Goal: Use online tool/utility: Utilize a website feature to perform a specific function

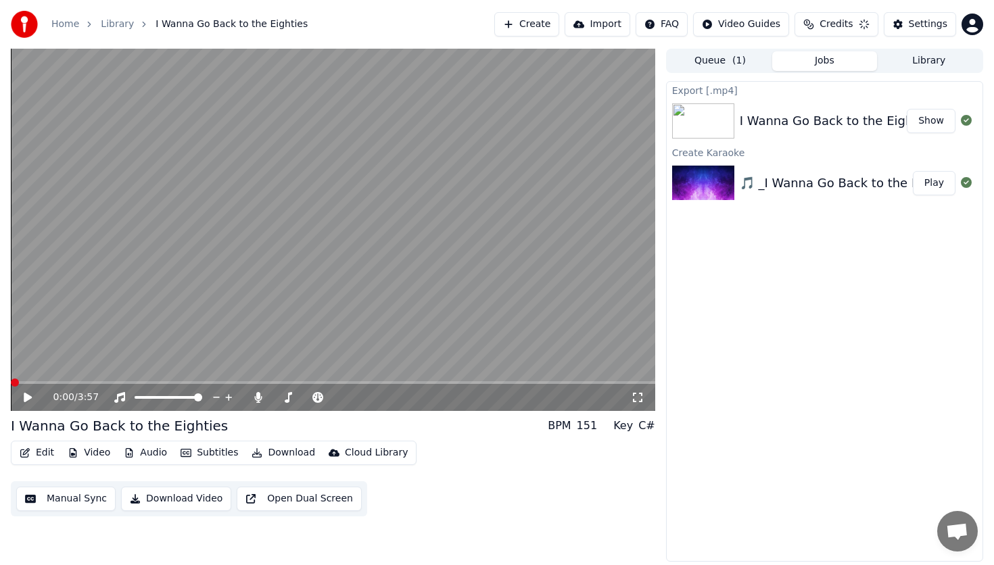
click at [11, 381] on span at bounding box center [15, 383] width 8 height 8
click at [26, 398] on icon at bounding box center [28, 397] width 8 height 9
click at [27, 396] on icon at bounding box center [38, 397] width 32 height 11
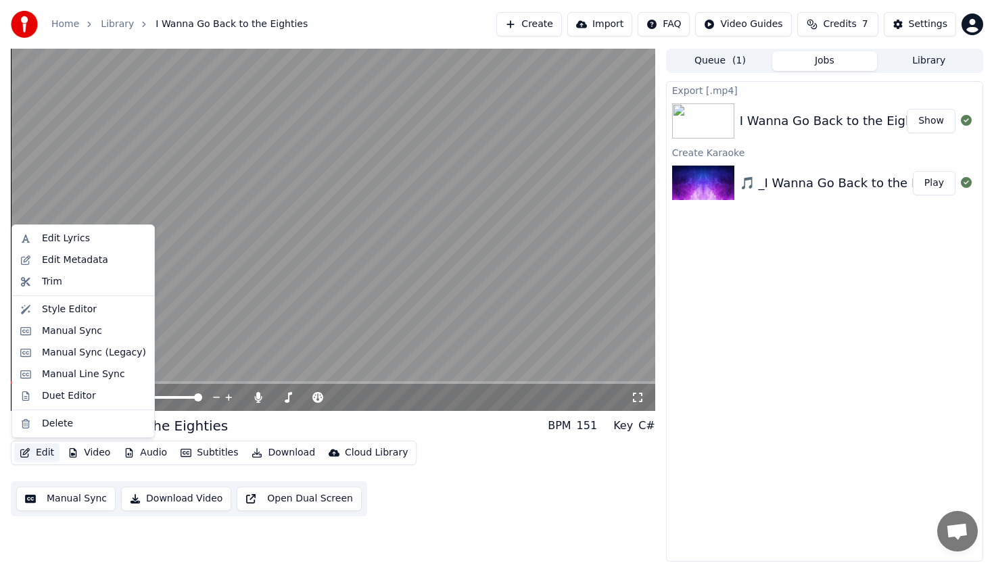
click at [45, 454] on button "Edit" at bounding box center [36, 453] width 45 height 19
click at [76, 398] on div "Duet Editor" at bounding box center [69, 396] width 54 height 14
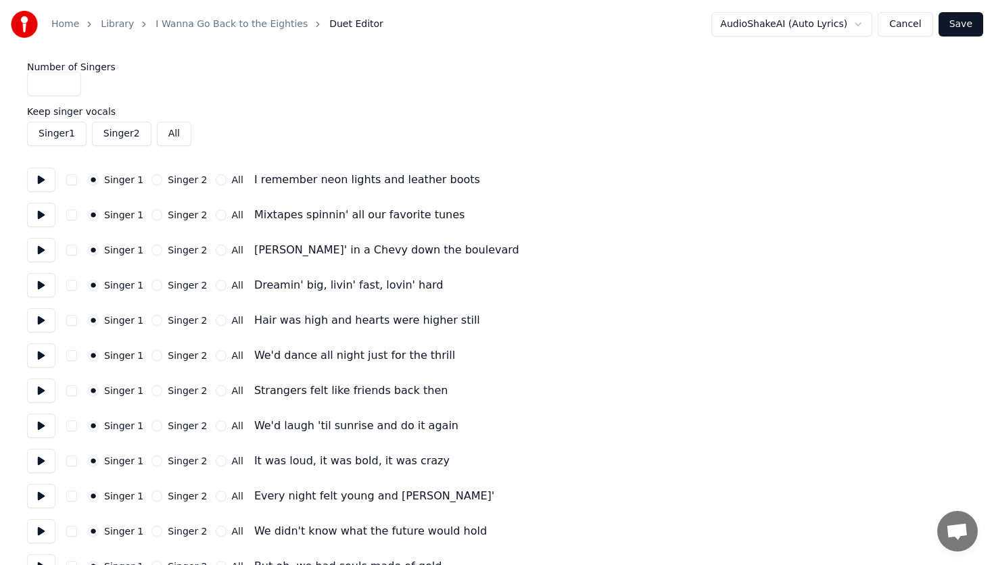
click at [216, 320] on button "All" at bounding box center [221, 320] width 11 height 11
click at [216, 285] on button "All" at bounding box center [221, 285] width 11 height 11
click at [216, 356] on button "All" at bounding box center [221, 355] width 11 height 11
click at [216, 390] on button "All" at bounding box center [221, 390] width 11 height 11
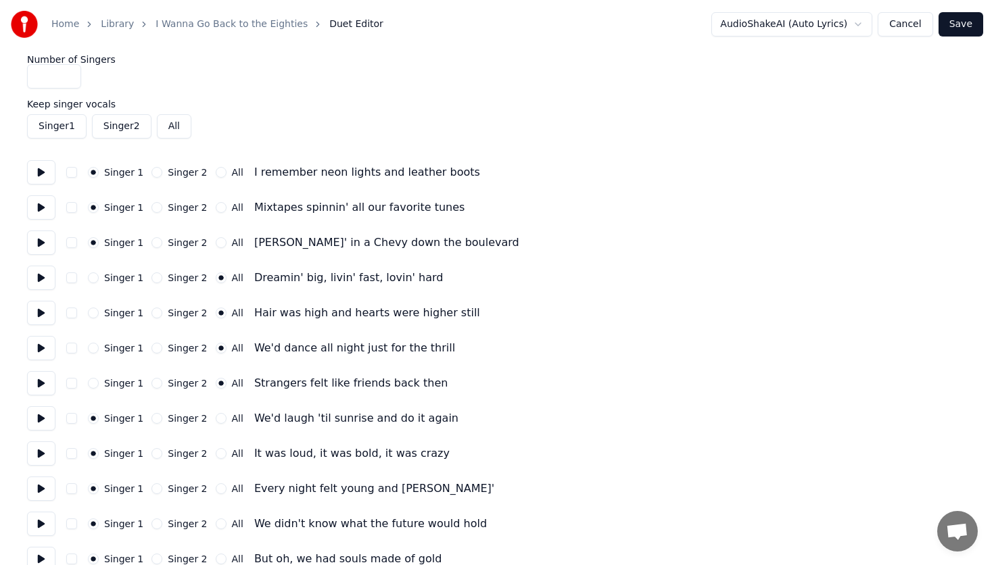
click at [216, 418] on button "All" at bounding box center [221, 418] width 11 height 11
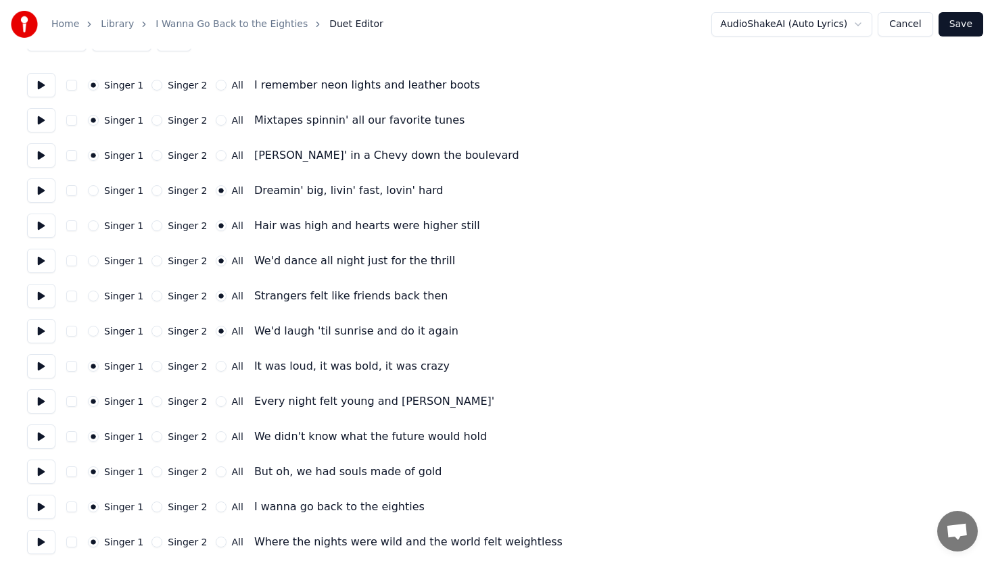
scroll to position [98, 0]
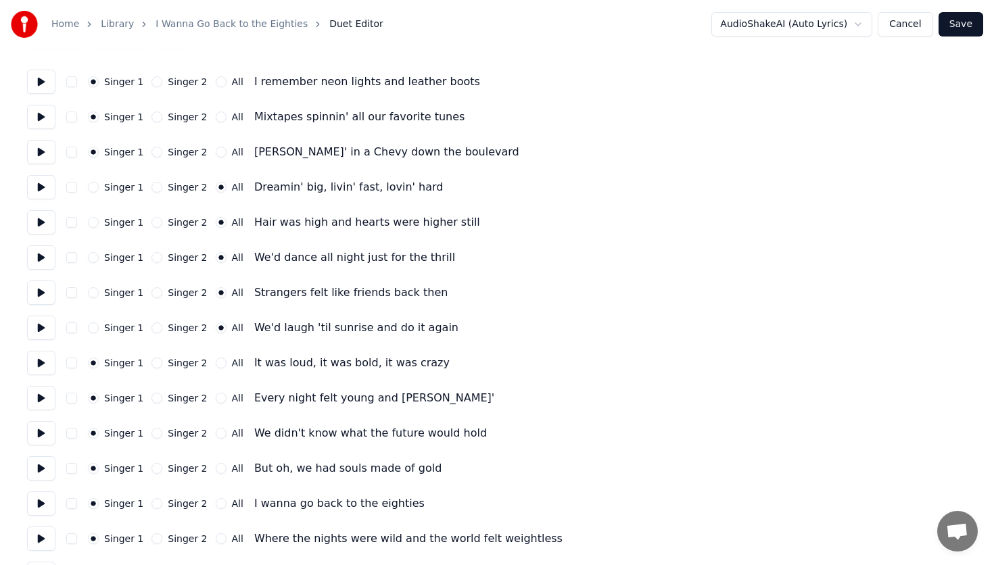
click at [216, 363] on button "All" at bounding box center [221, 363] width 11 height 11
click at [216, 398] on button "All" at bounding box center [221, 398] width 11 height 11
click at [216, 431] on button "All" at bounding box center [221, 433] width 11 height 11
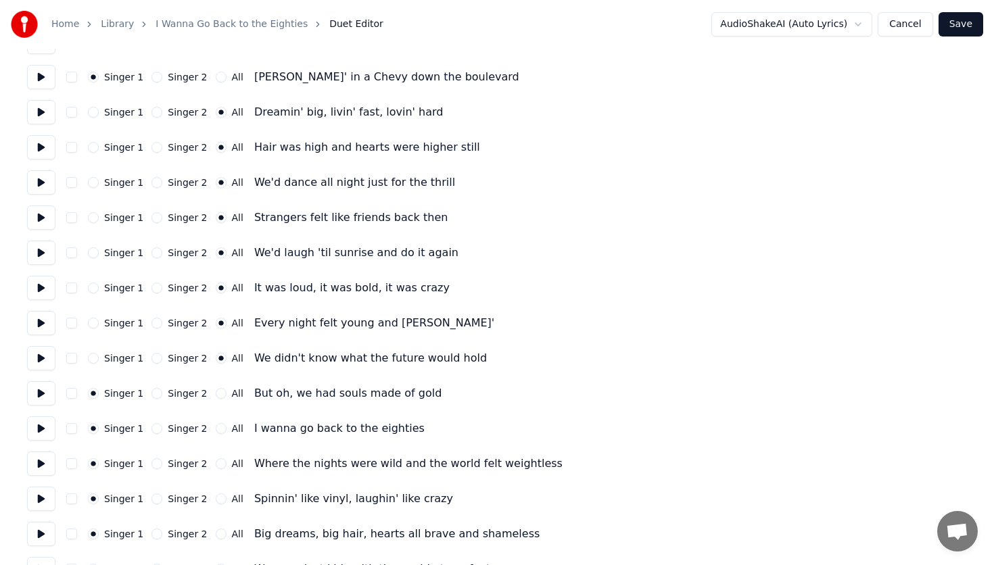
scroll to position [178, 0]
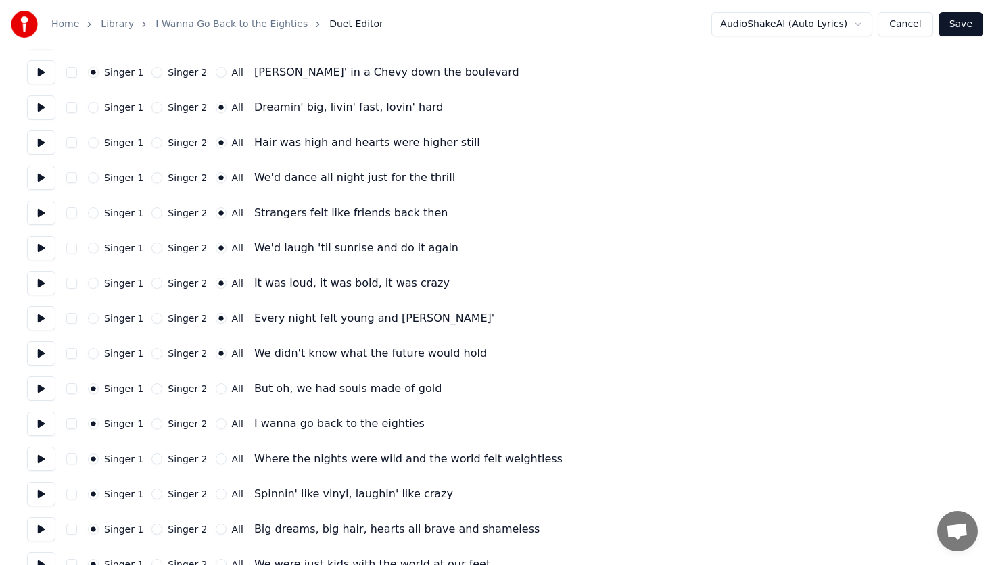
click at [216, 388] on button "All" at bounding box center [221, 388] width 11 height 11
click at [216, 423] on button "All" at bounding box center [221, 423] width 11 height 11
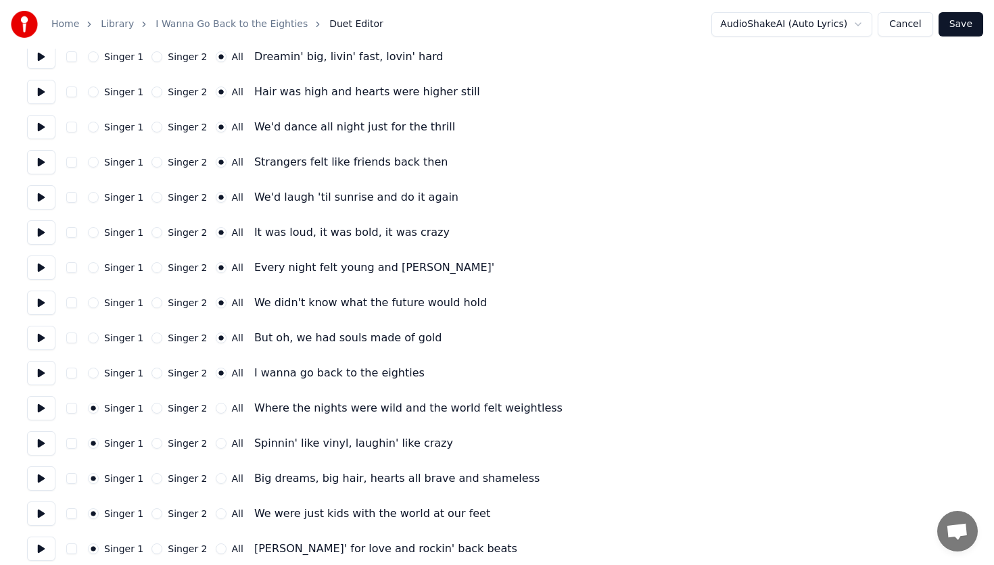
scroll to position [231, 0]
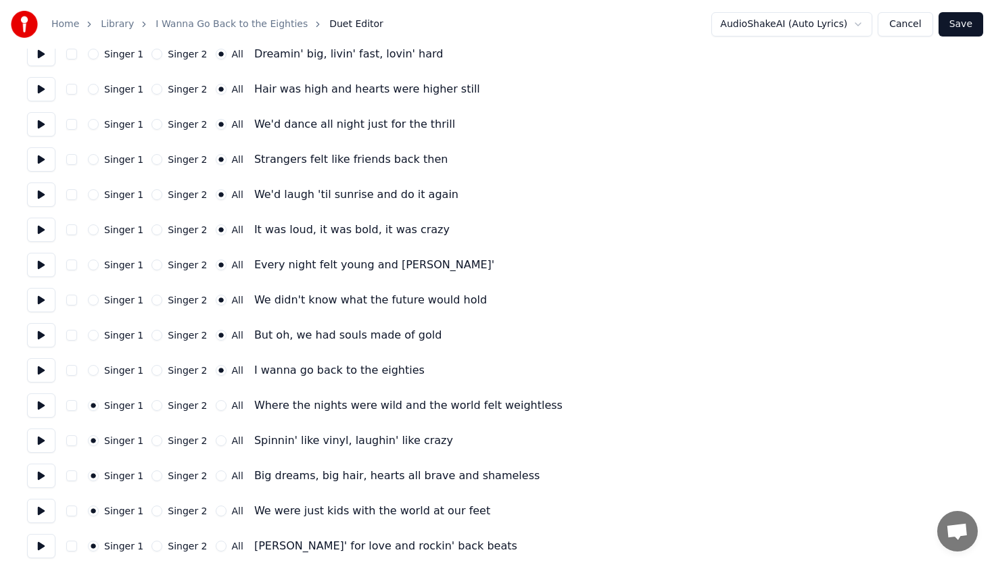
click at [216, 406] on button "All" at bounding box center [221, 405] width 11 height 11
click at [216, 439] on button "All" at bounding box center [221, 440] width 11 height 11
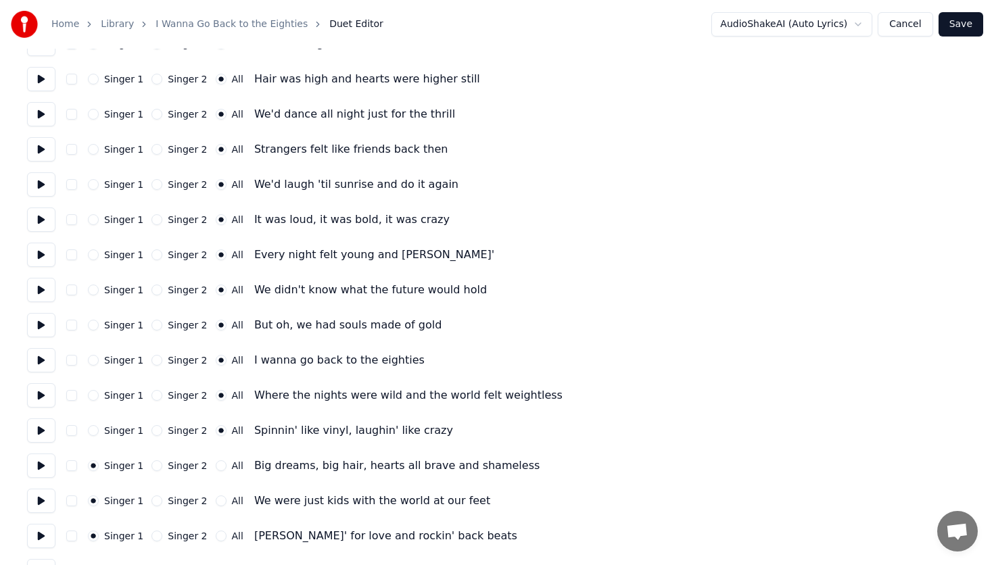
scroll to position [245, 0]
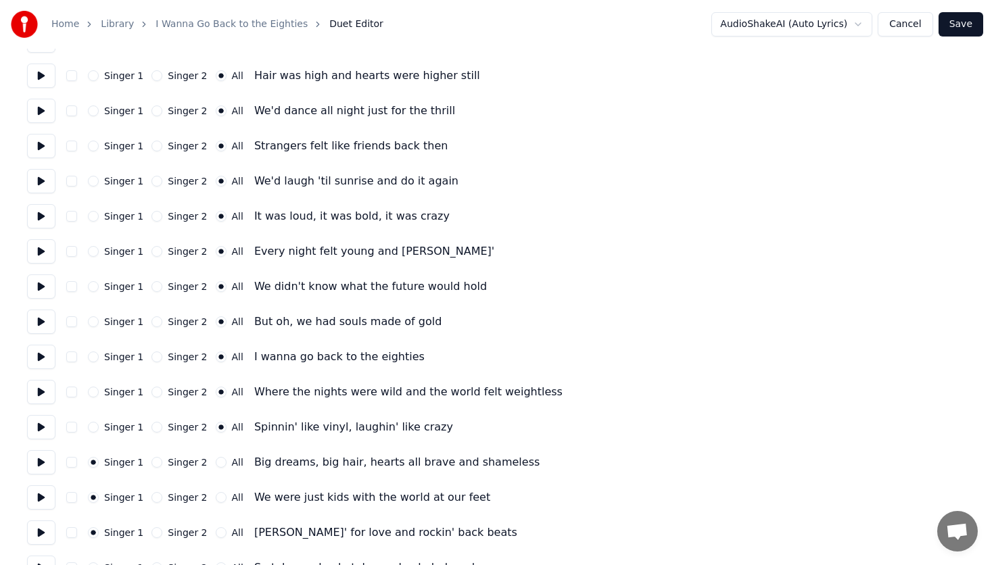
click at [153, 460] on button "Singer 2" at bounding box center [156, 462] width 11 height 11
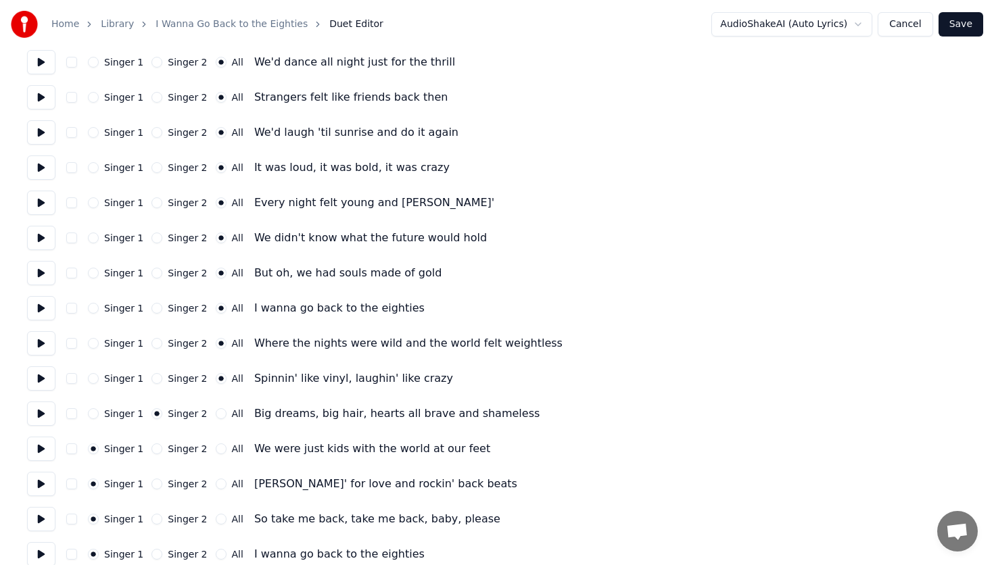
scroll to position [304, 0]
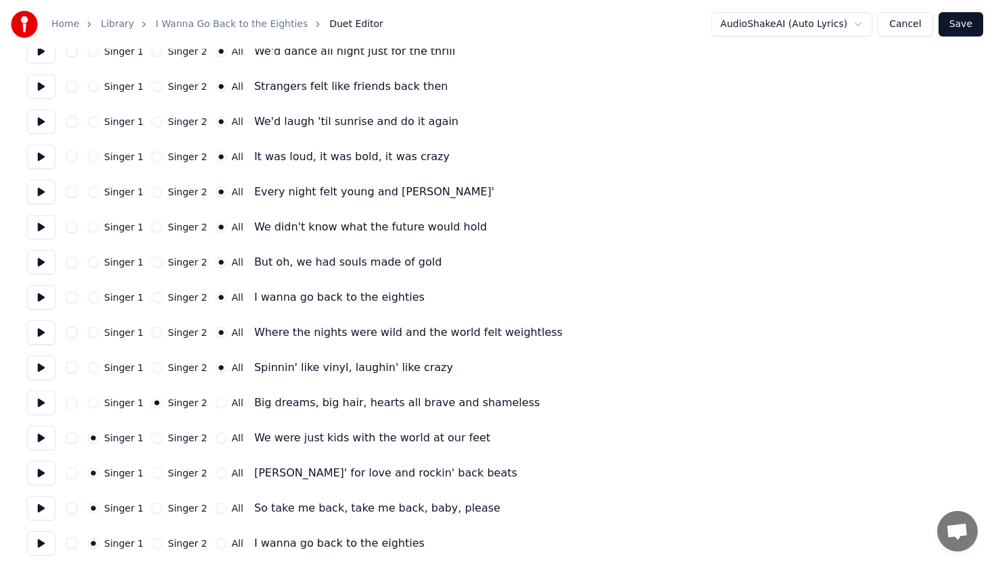
click at [216, 438] on button "All" at bounding box center [221, 438] width 11 height 11
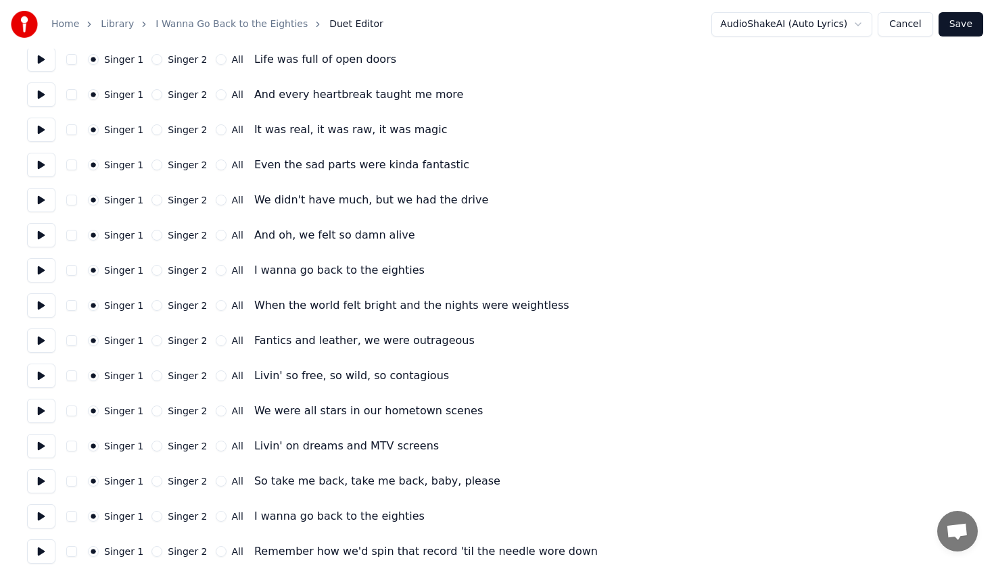
scroll to position [1040, 0]
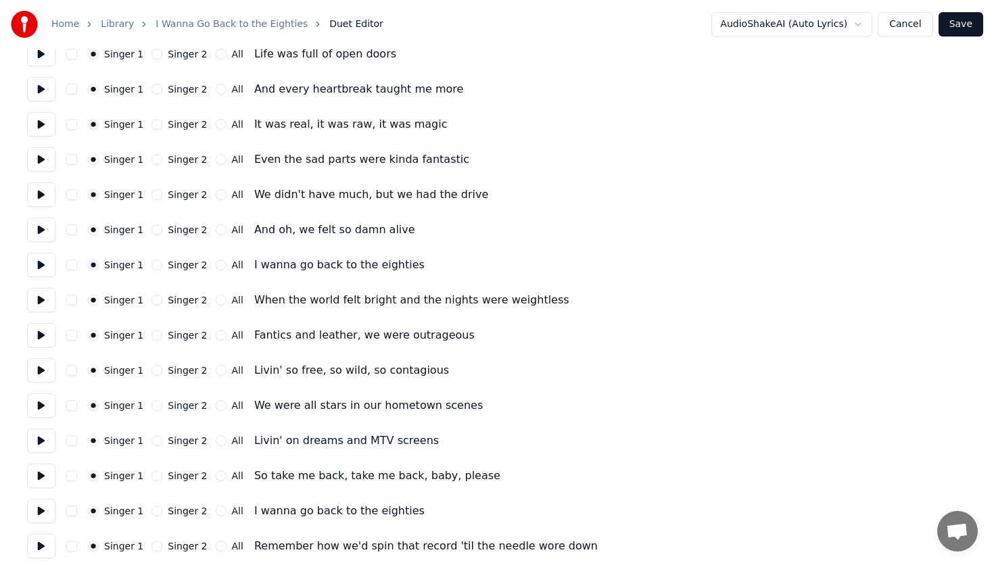
click at [958, 26] on button "Save" at bounding box center [960, 24] width 45 height 24
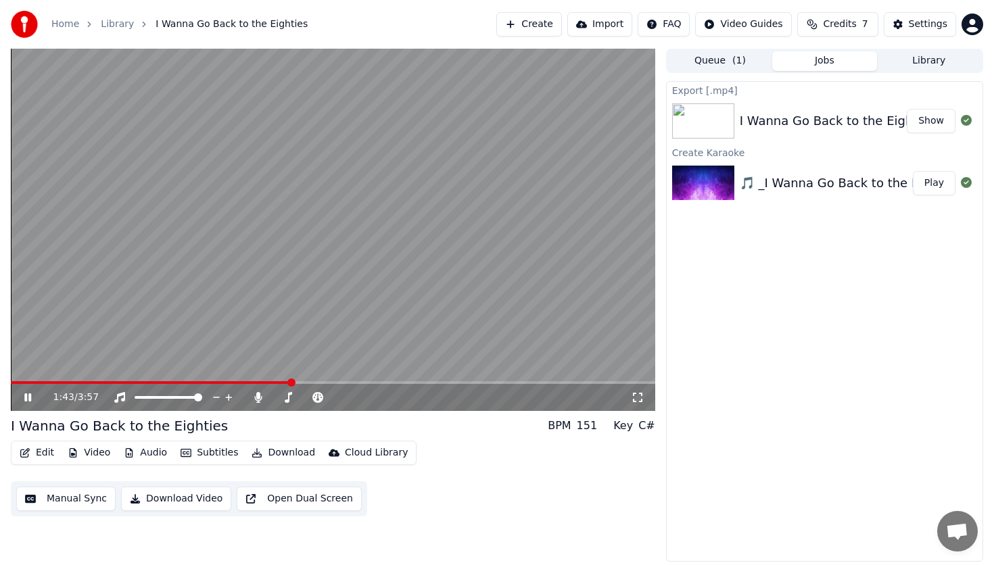
click at [28, 398] on icon at bounding box center [27, 397] width 7 height 8
